Goal: Find contact information: Find contact information

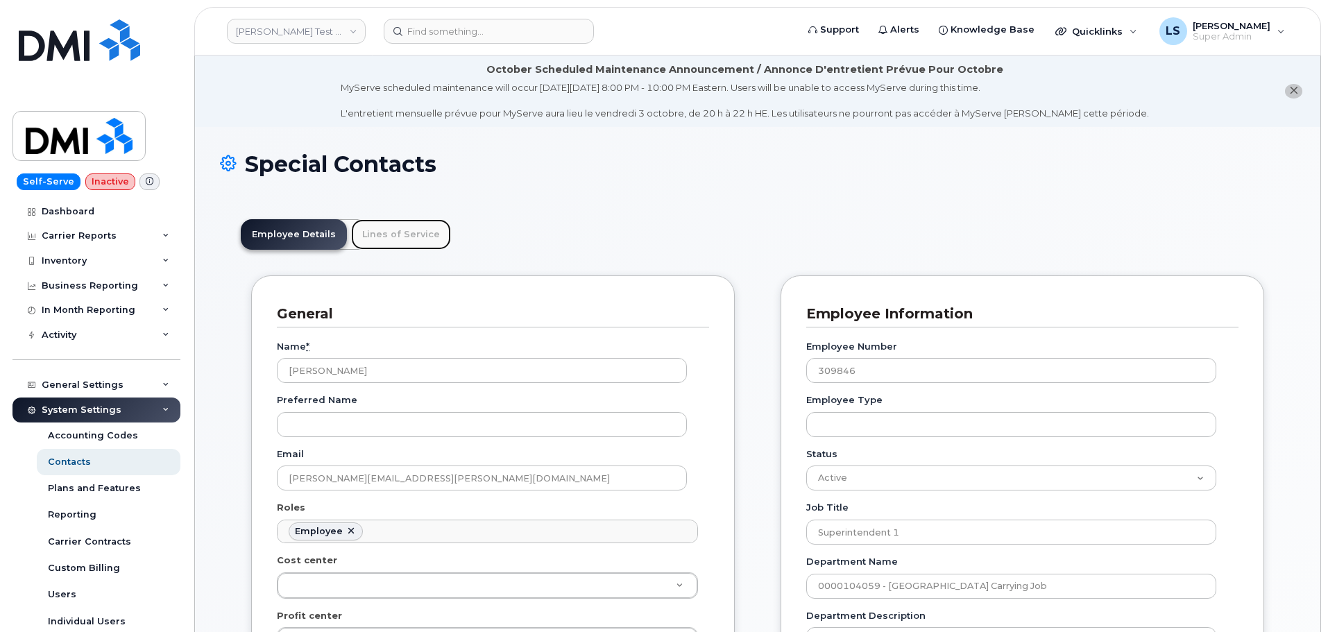
drag, startPoint x: 0, startPoint y: 0, endPoint x: 394, endPoint y: 226, distance: 454.3
click at [394, 226] on link "Lines of Service" at bounding box center [401, 234] width 100 height 31
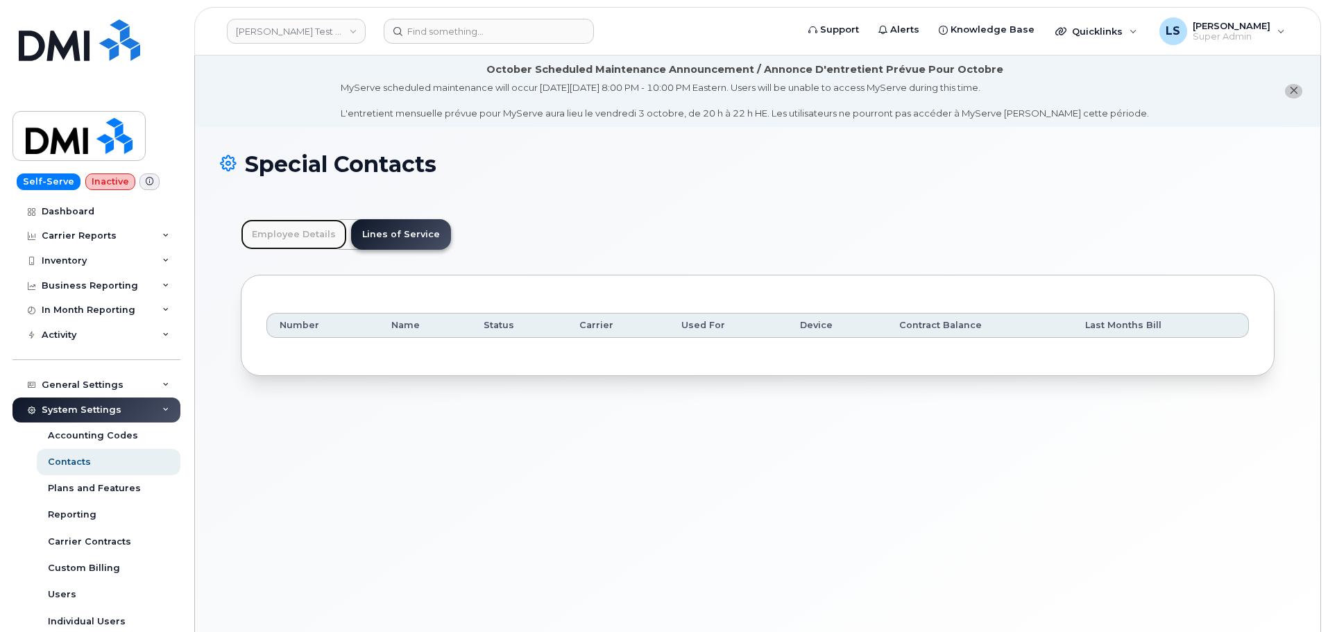
click at [314, 230] on link "Employee Details" at bounding box center [294, 234] width 106 height 31
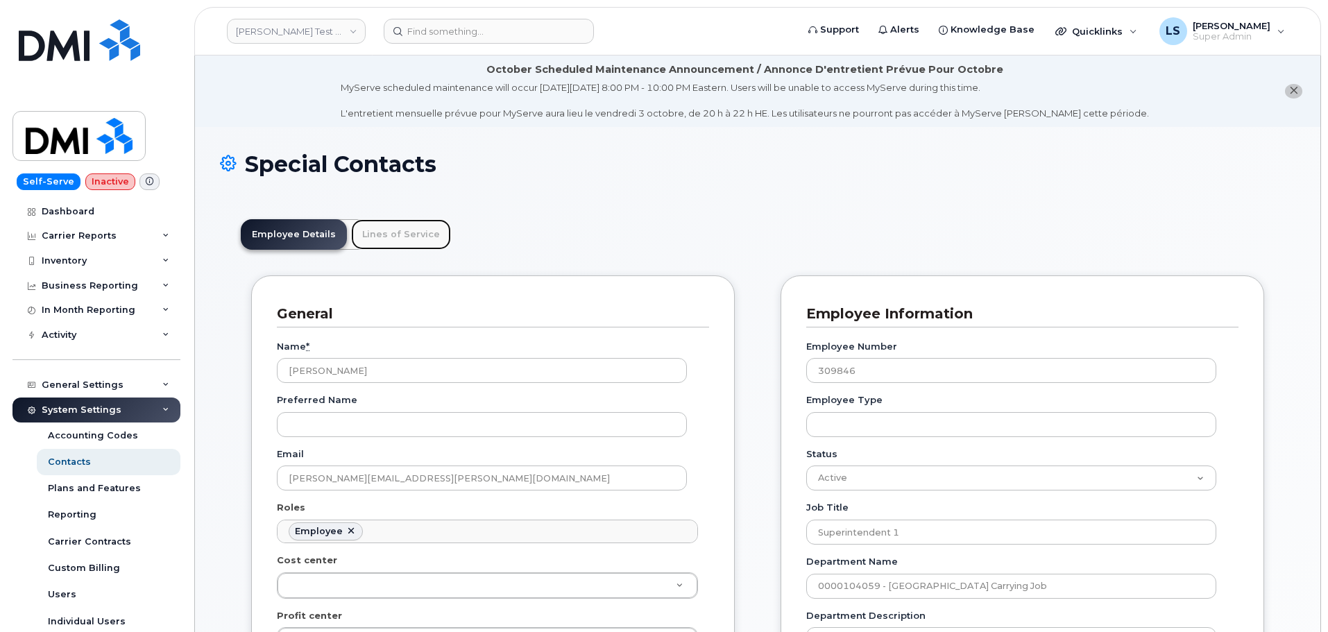
click at [401, 248] on link "Lines of Service" at bounding box center [401, 234] width 100 height 31
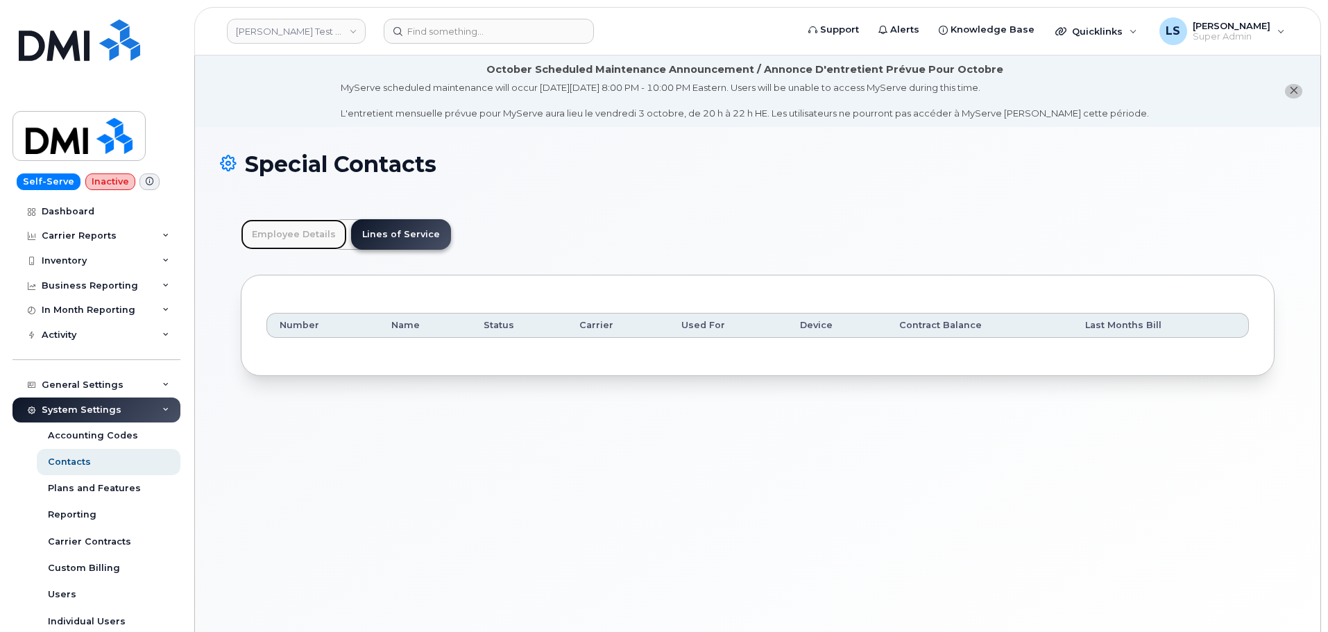
click at [272, 223] on link "Employee Details" at bounding box center [294, 234] width 106 height 31
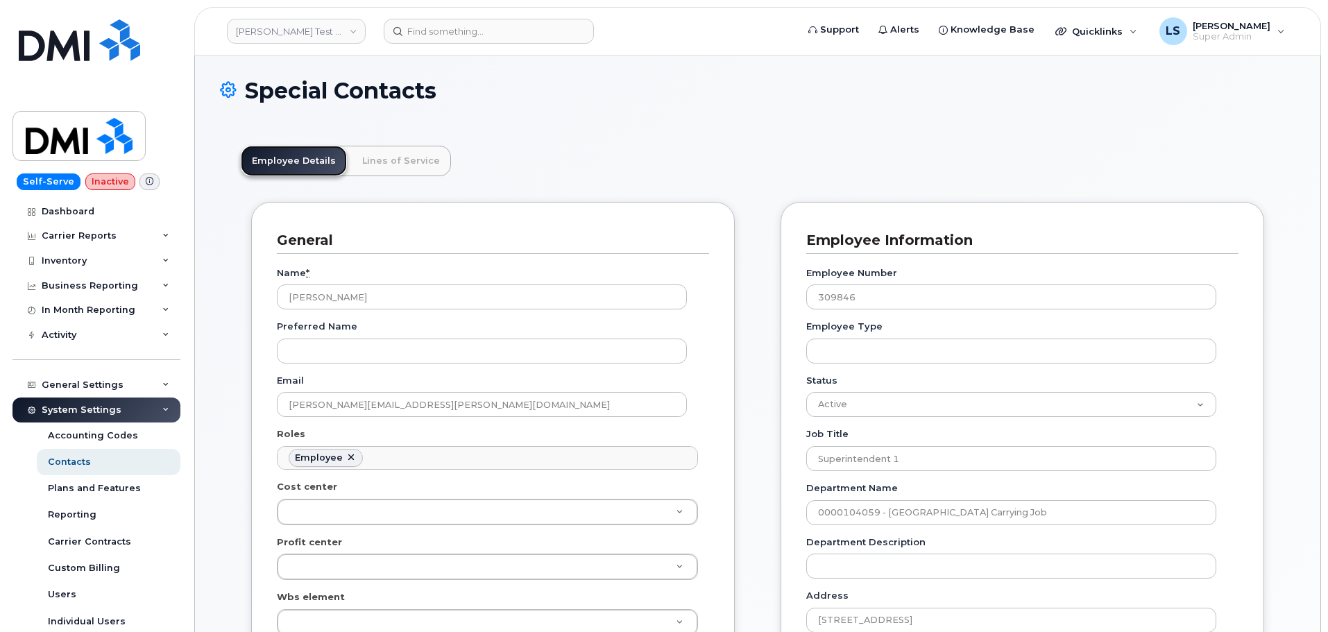
scroll to position [0, 0]
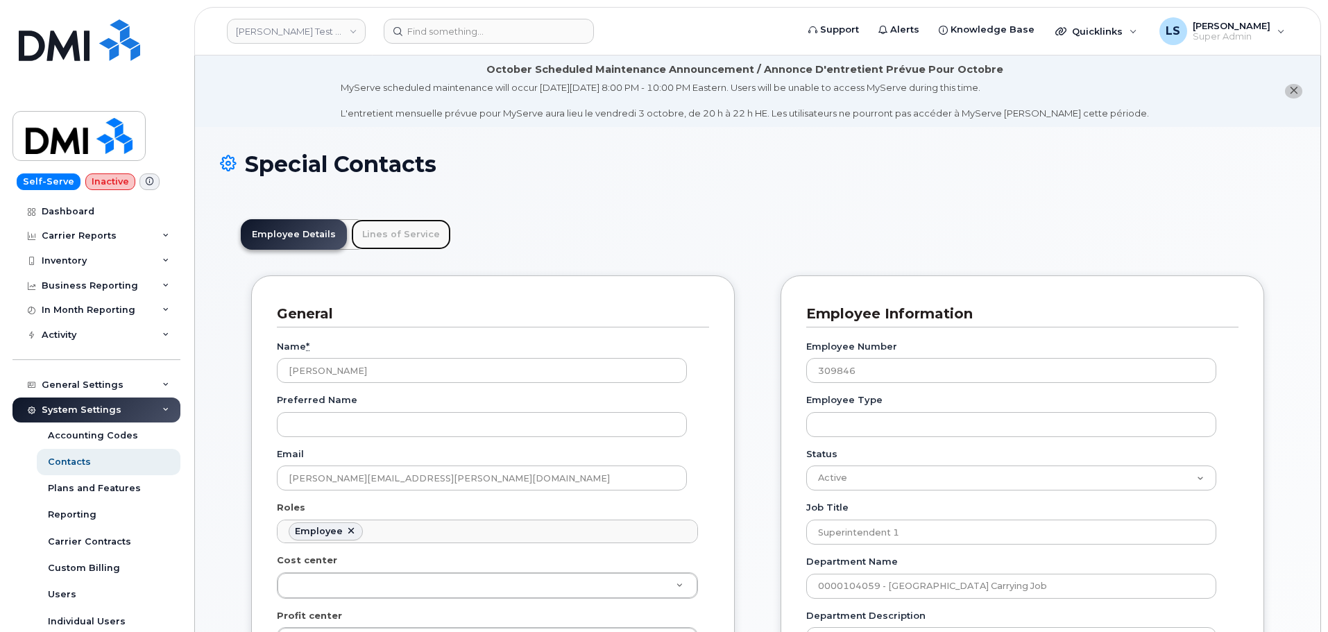
click at [379, 230] on link "Lines of Service" at bounding box center [401, 234] width 100 height 31
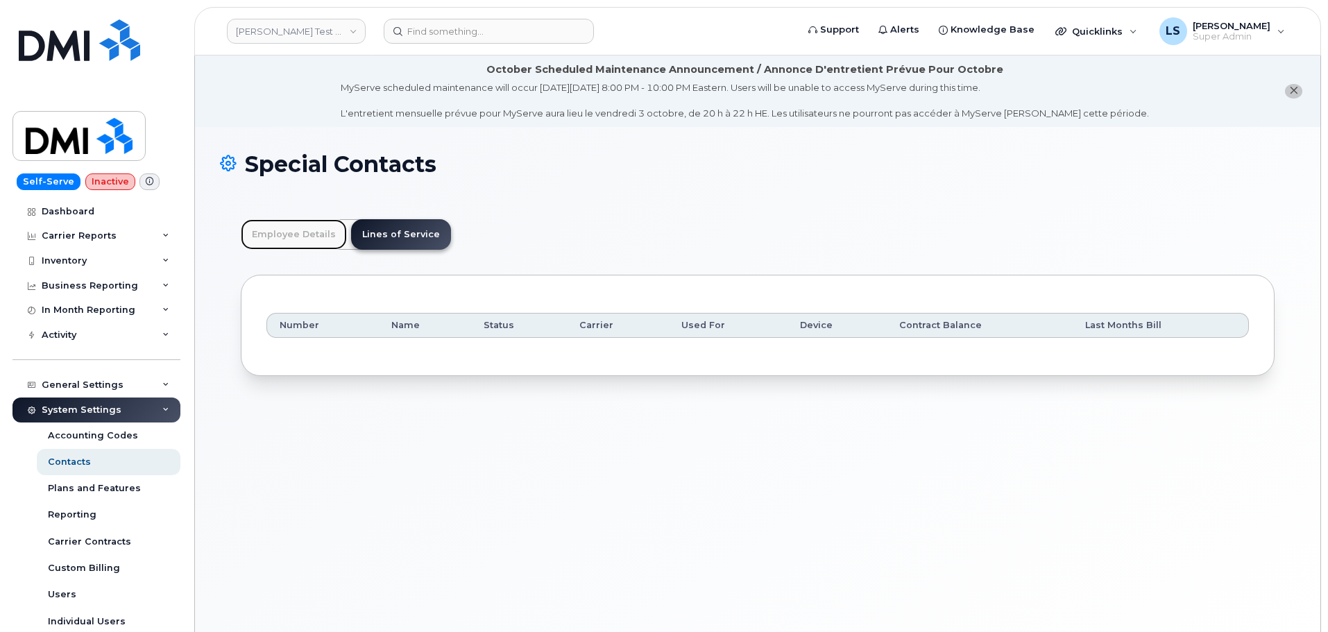
click at [289, 226] on link "Employee Details" at bounding box center [294, 234] width 106 height 31
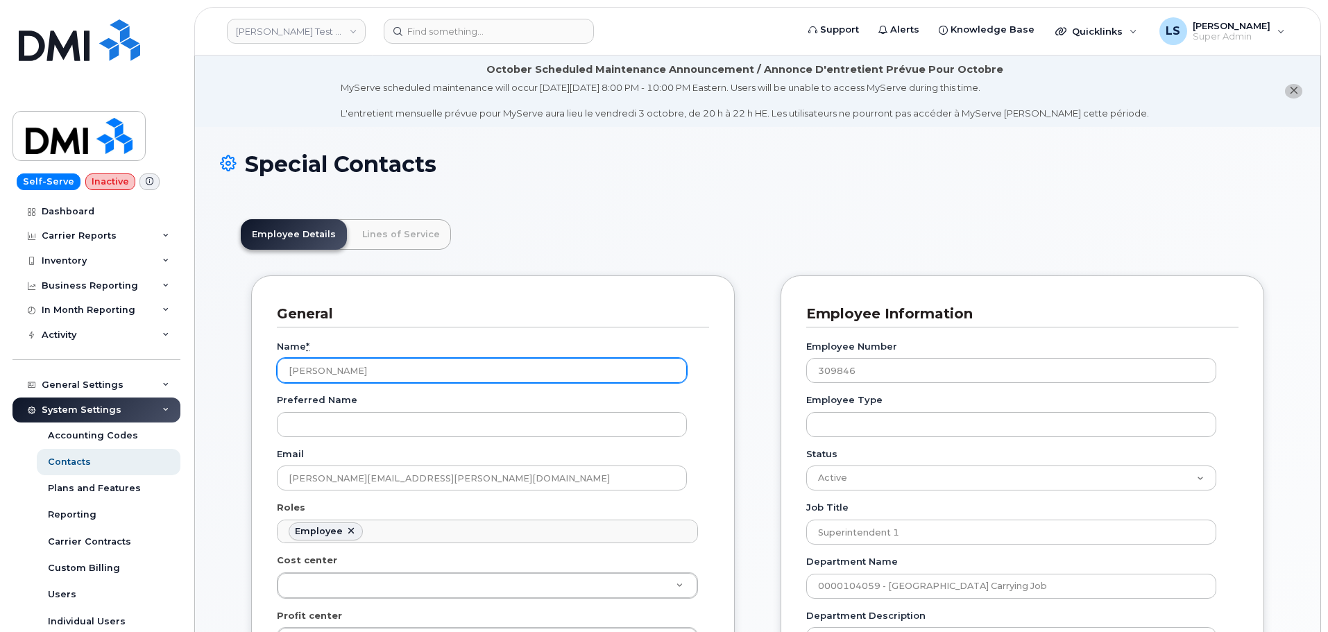
drag, startPoint x: 383, startPoint y: 364, endPoint x: 227, endPoint y: 345, distance: 157.2
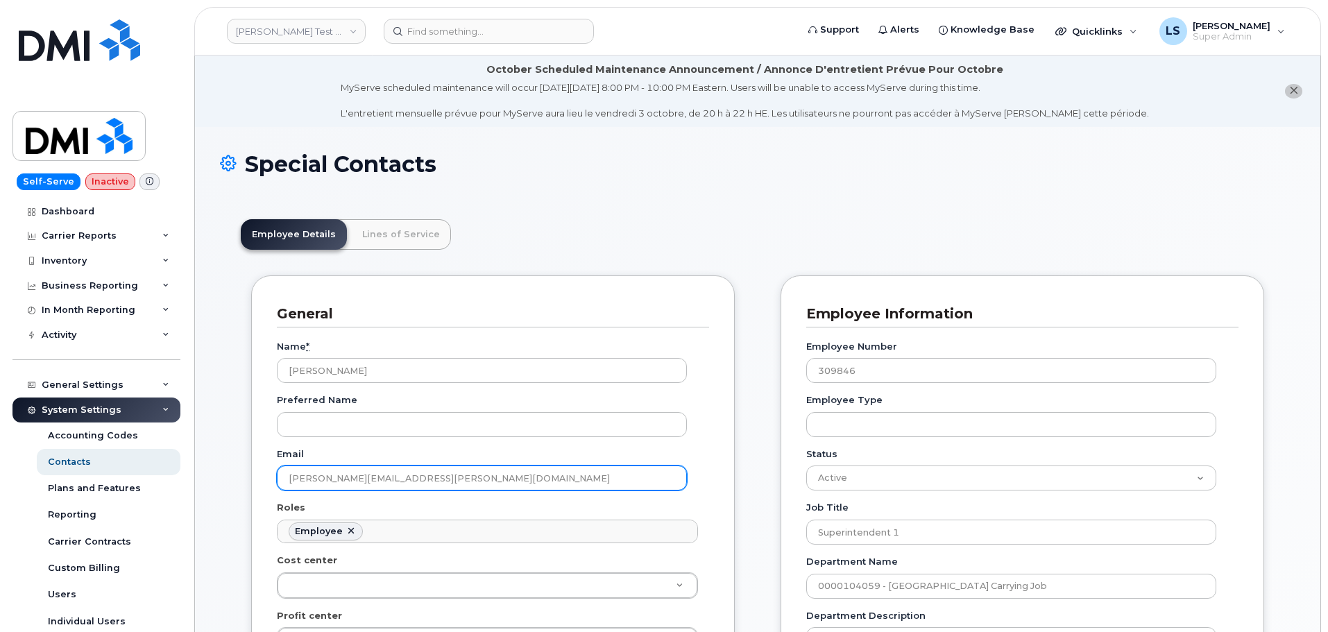
drag, startPoint x: 457, startPoint y: 479, endPoint x: 134, endPoint y: 462, distance: 323.7
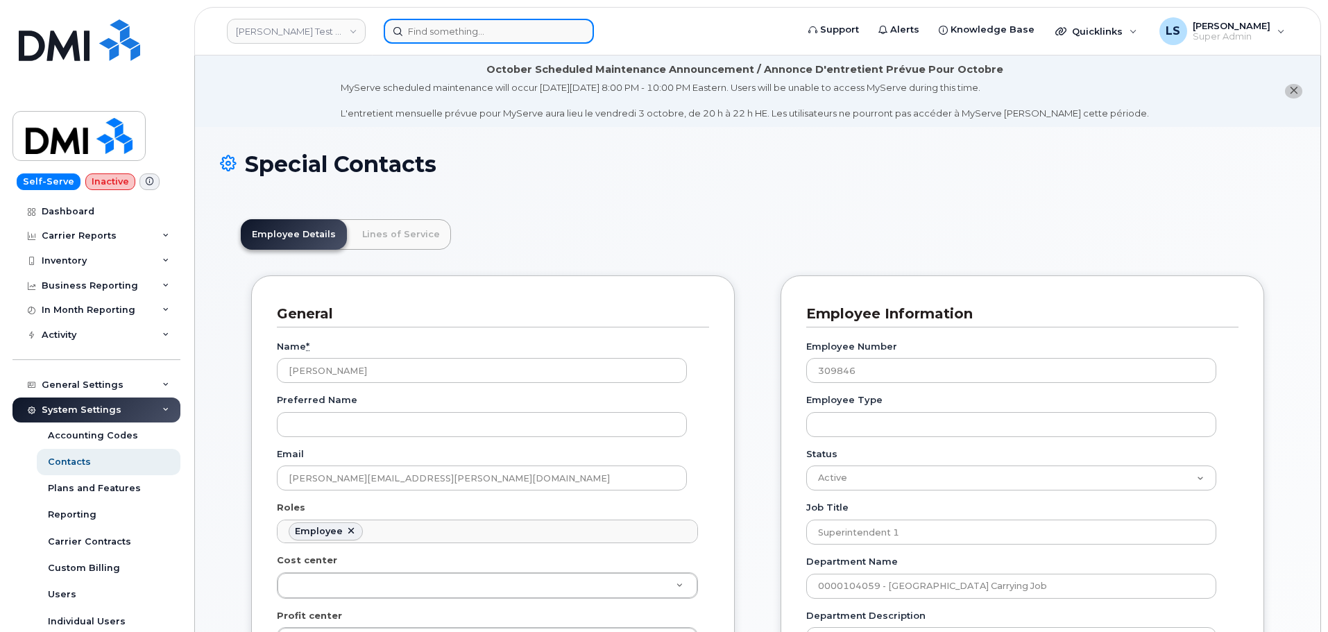
drag, startPoint x: 495, startPoint y: 34, endPoint x: 486, endPoint y: 42, distance: 12.8
click at [491, 36] on input at bounding box center [489, 31] width 210 height 25
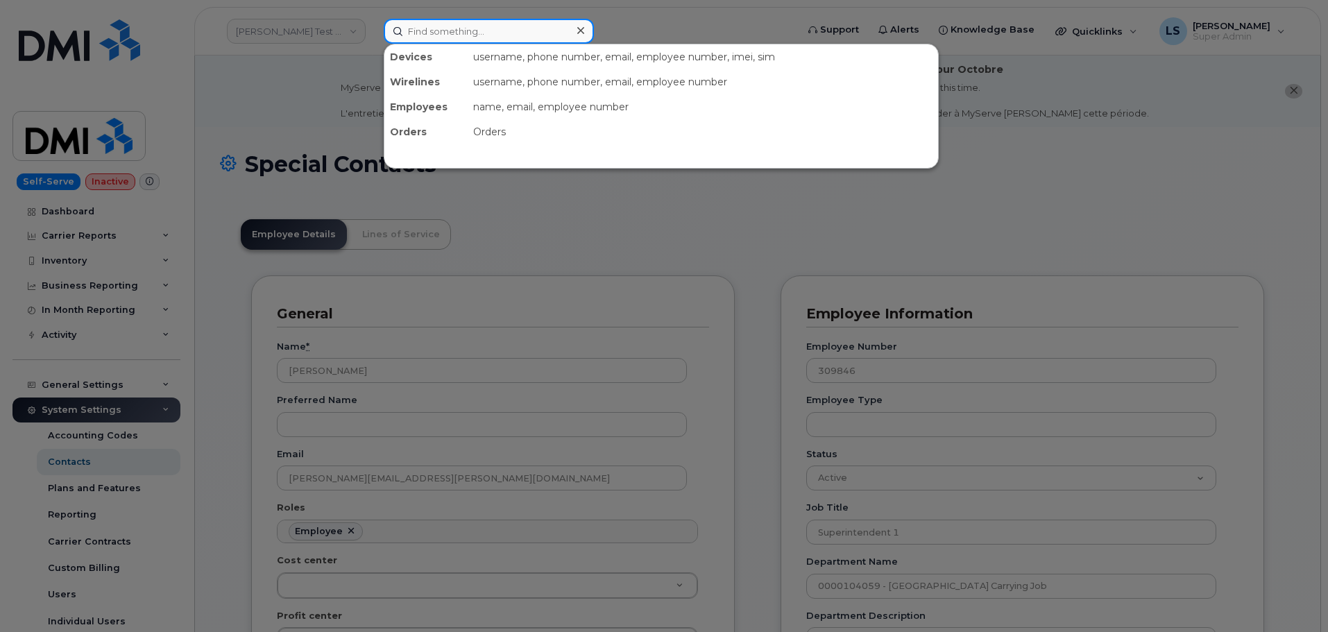
paste input "[PERSON_NAME][EMAIL_ADDRESS][PERSON_NAME][DOMAIN_NAME]"
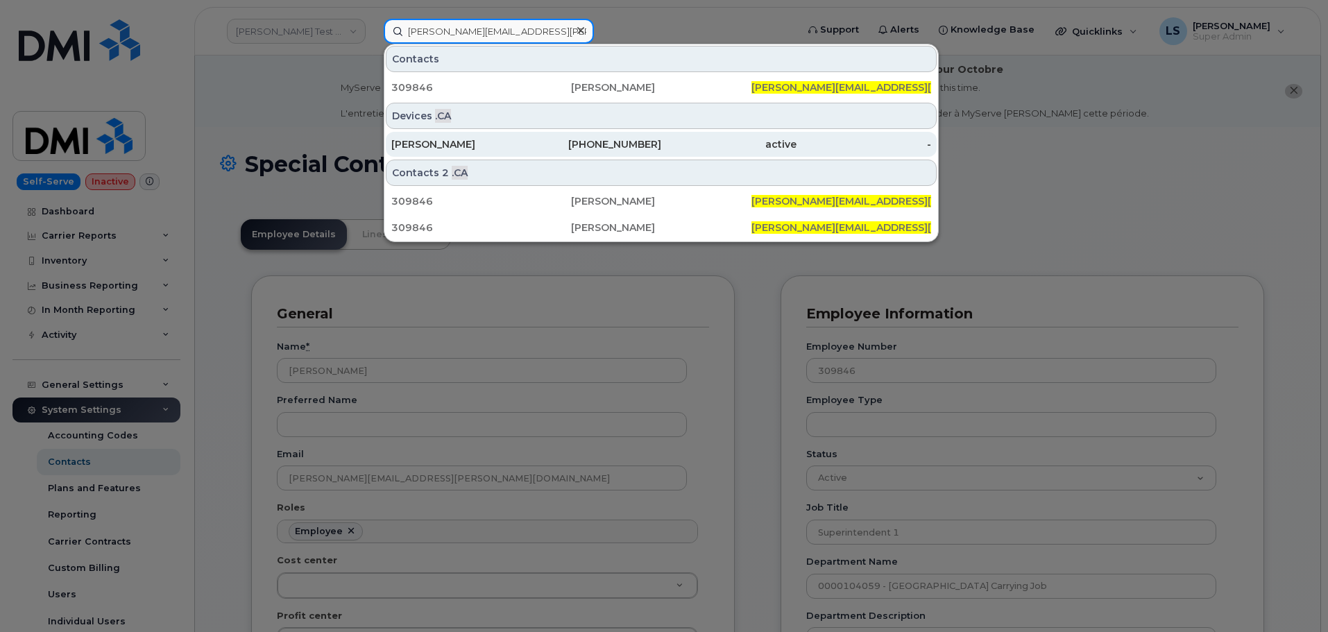
type input "[PERSON_NAME][EMAIL_ADDRESS][PERSON_NAME][DOMAIN_NAME]"
drag, startPoint x: 533, startPoint y: 142, endPoint x: 522, endPoint y: 139, distance: 11.4
click at [532, 142] on div "[PHONE_NUMBER]" at bounding box center [594, 144] width 135 height 14
